Goal: Task Accomplishment & Management: Manage account settings

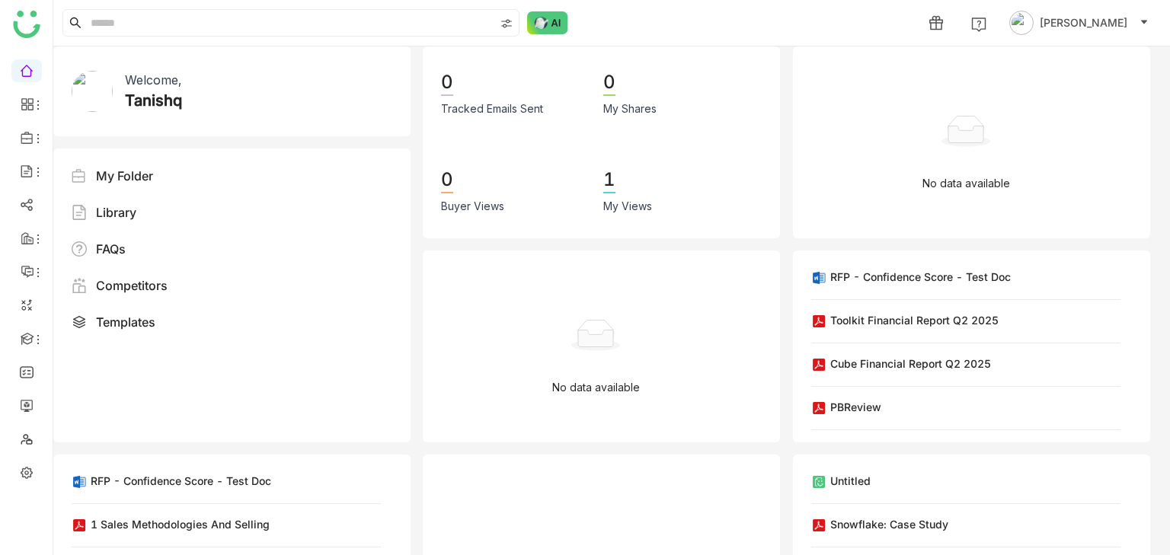
click at [24, 458] on ul at bounding box center [26, 272] width 53 height 446
click at [26, 474] on link at bounding box center [27, 471] width 14 height 13
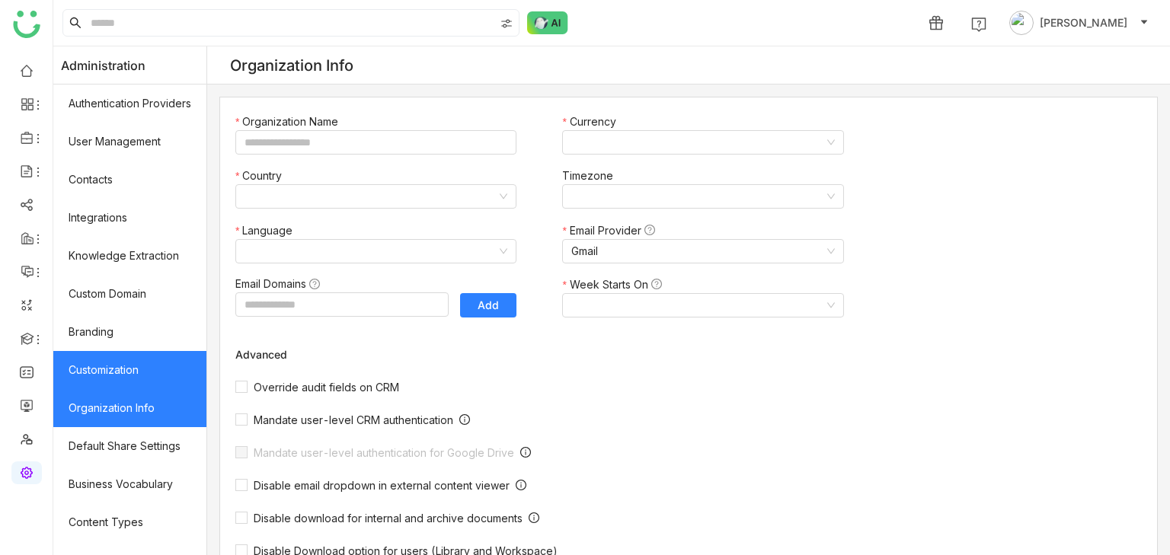
type input "*******"
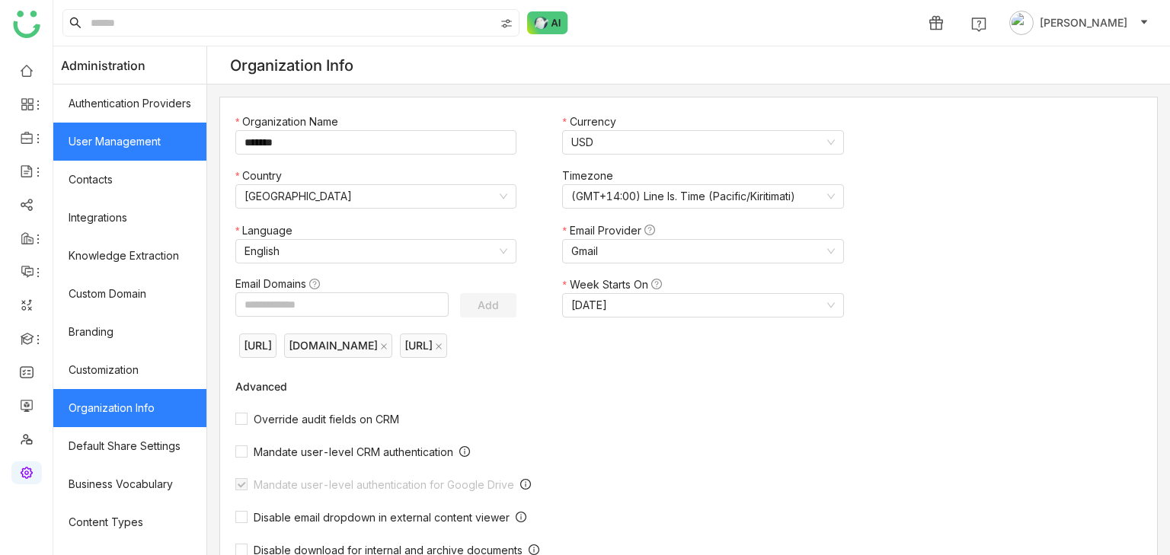
click at [81, 129] on link "User Management" at bounding box center [129, 142] width 153 height 38
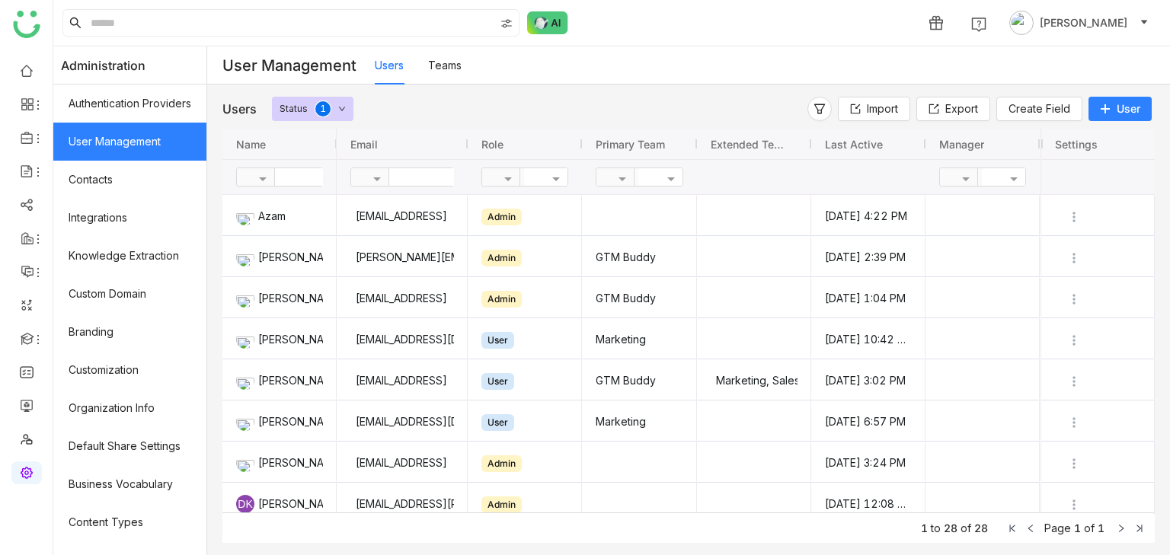
click at [644, 63] on div "Users Teams" at bounding box center [772, 65] width 795 height 38
click at [508, 95] on div "Users Status 0 1 2 3 4 5 6 7 8 9 Import Export Create Field User Drag here to s…" at bounding box center [688, 320] width 963 height 471
